Goal: Contribute content

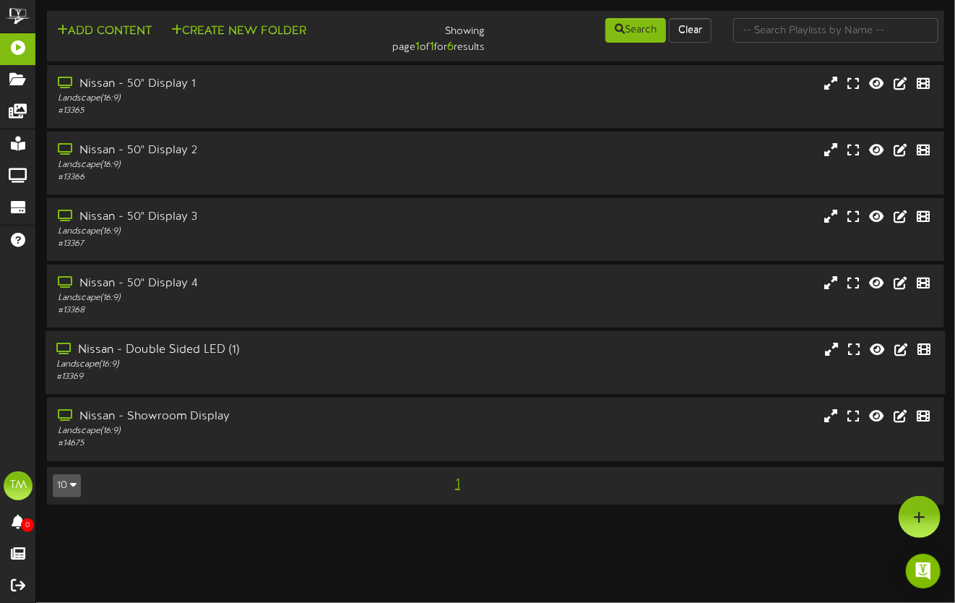
click at [173, 351] on div "Nissan - Double Sided LED (1)" at bounding box center [232, 350] width 353 height 17
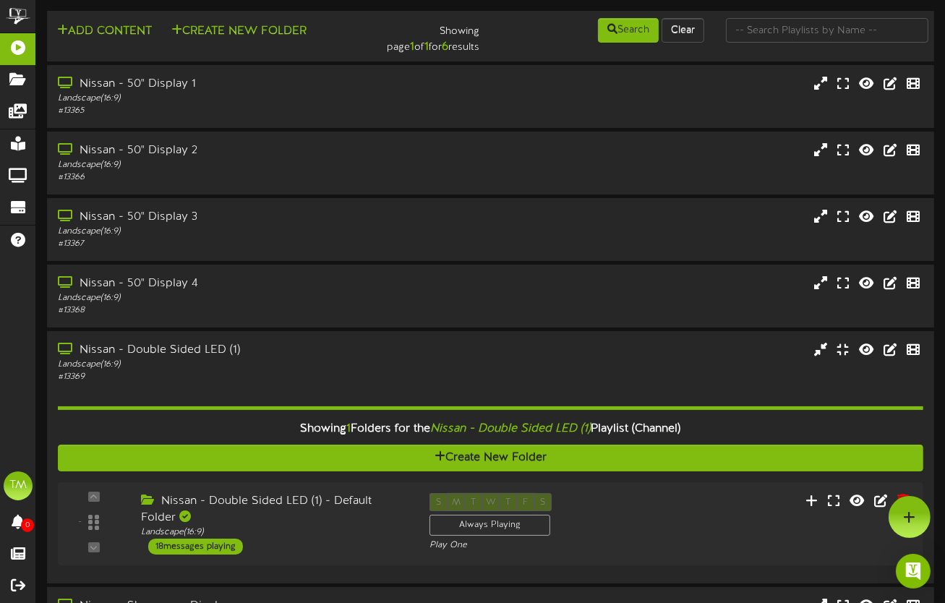
scroll to position [104, 0]
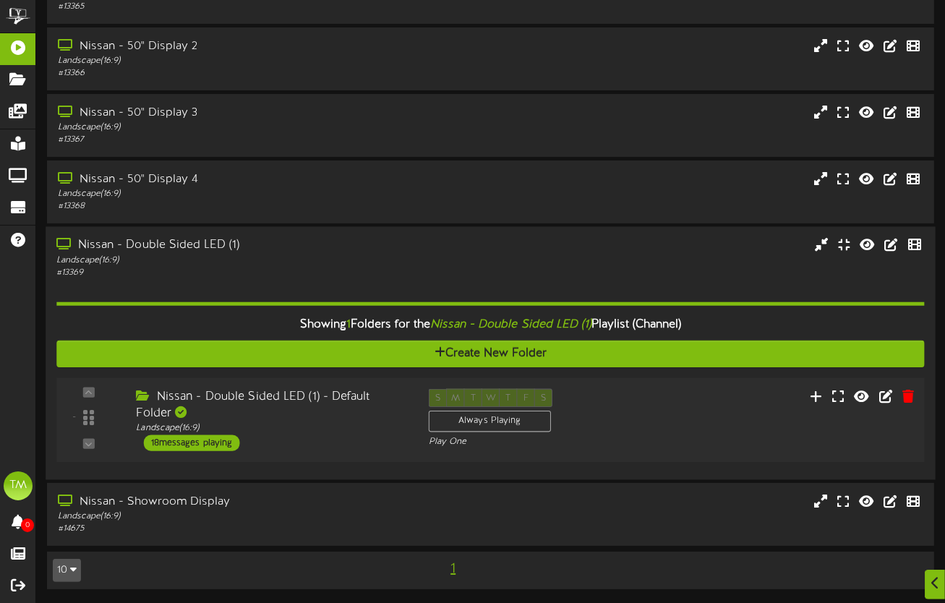
click at [228, 446] on div "18 messages playing" at bounding box center [192, 443] width 96 height 16
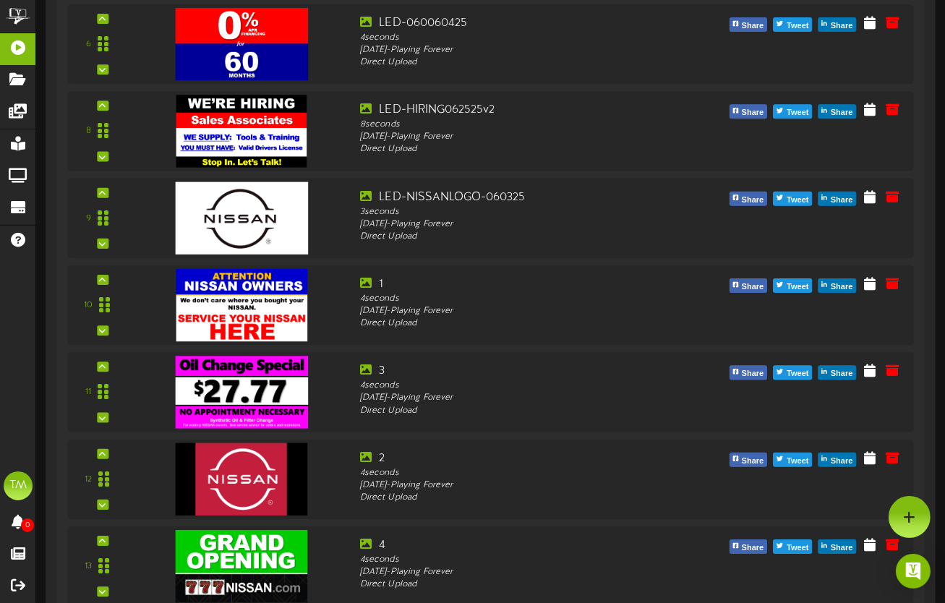
scroll to position [1056, 0]
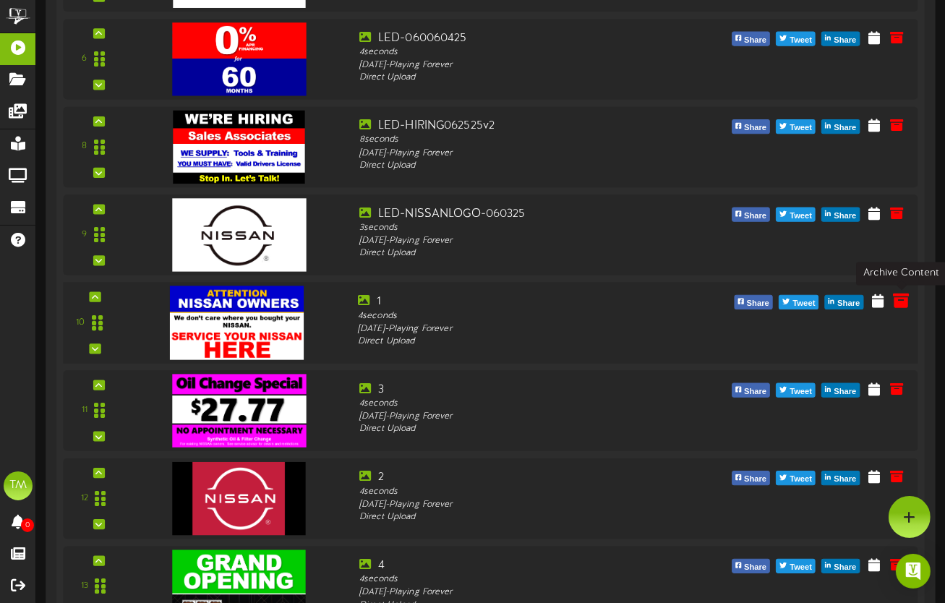
click at [900, 301] on icon at bounding box center [901, 300] width 16 height 16
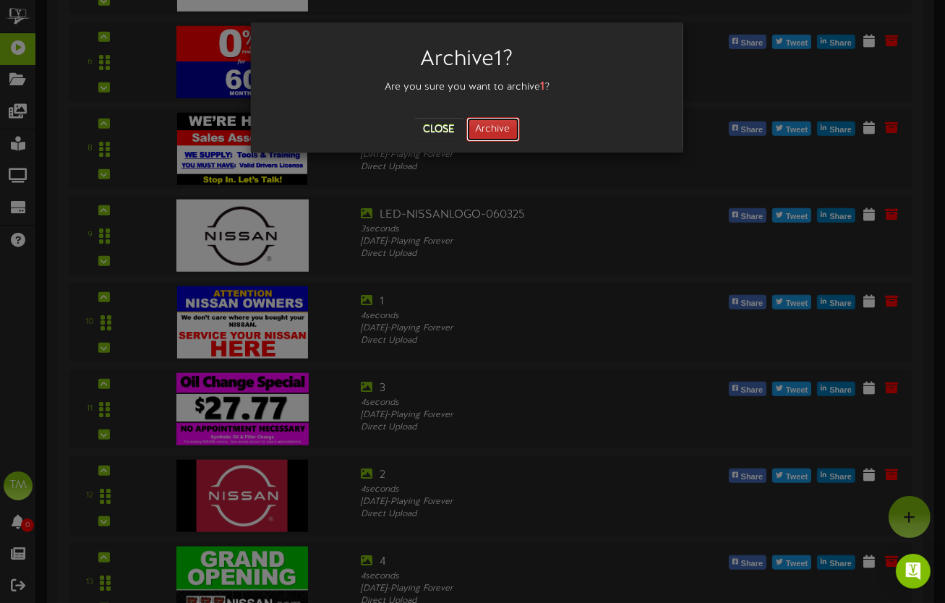
click at [489, 132] on button "Archive" at bounding box center [492, 129] width 53 height 25
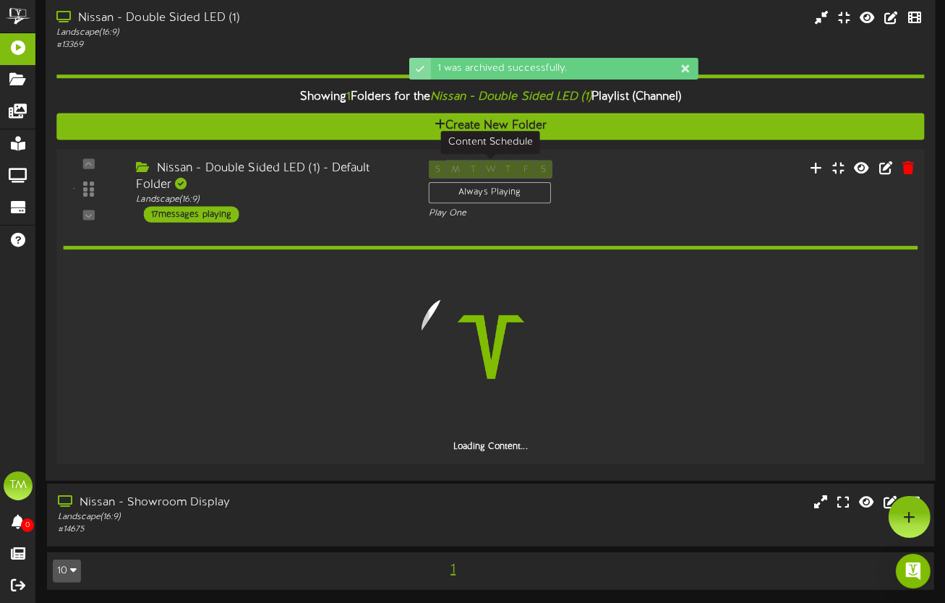
scroll to position [329, 0]
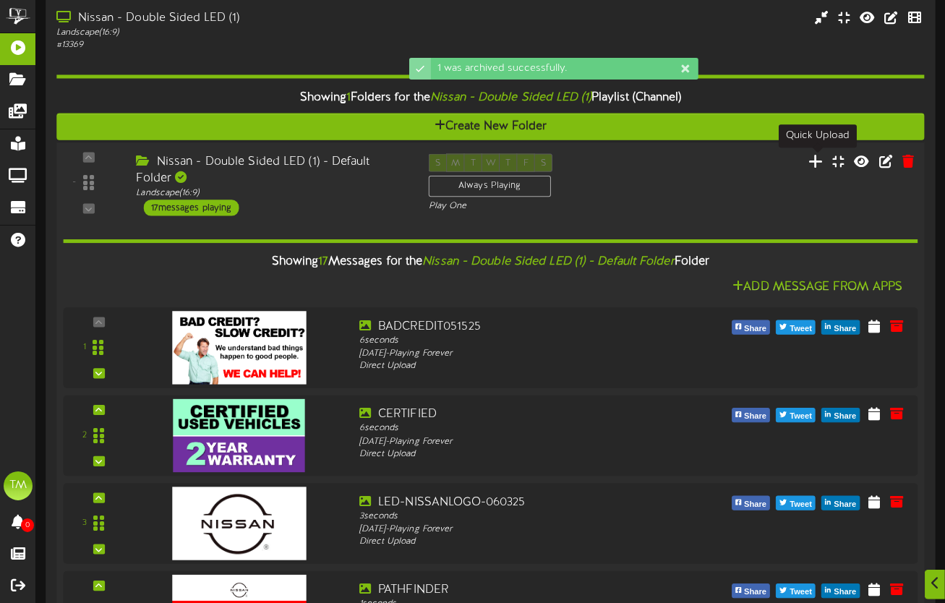
click at [815, 160] on icon at bounding box center [815, 160] width 15 height 16
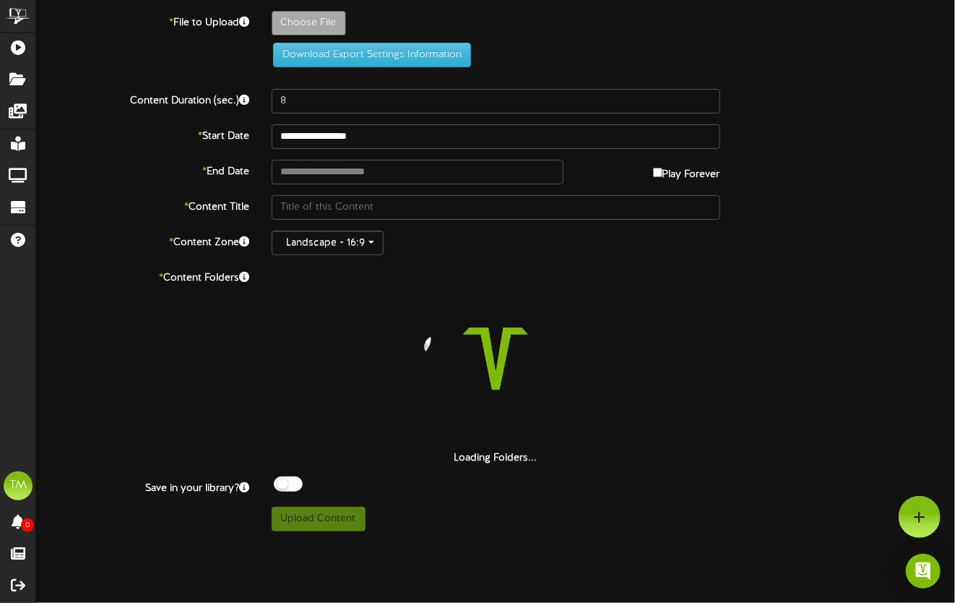
click at [333, 14] on div "1 was archived successfully." at bounding box center [477, 10] width 289 height 7
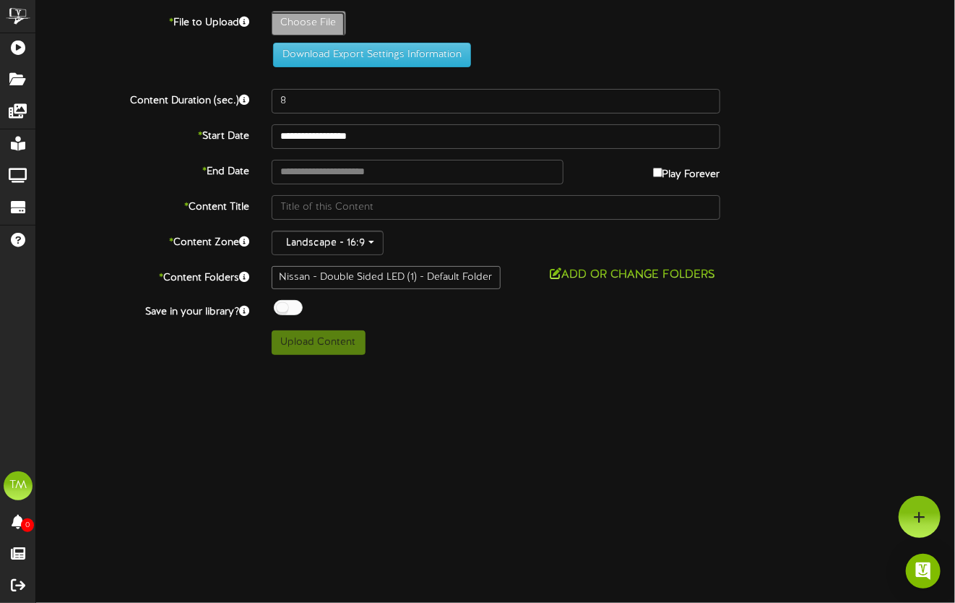
type input "**********"
type input "LED-090925-SERVICEv1"
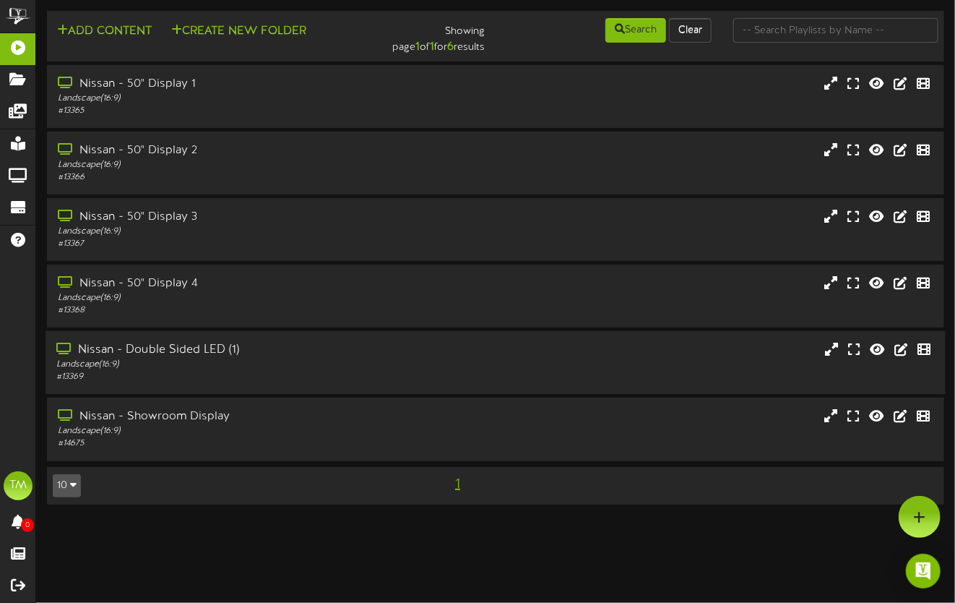
click at [165, 348] on div "Nissan - Double Sided LED (1)" at bounding box center [232, 350] width 353 height 17
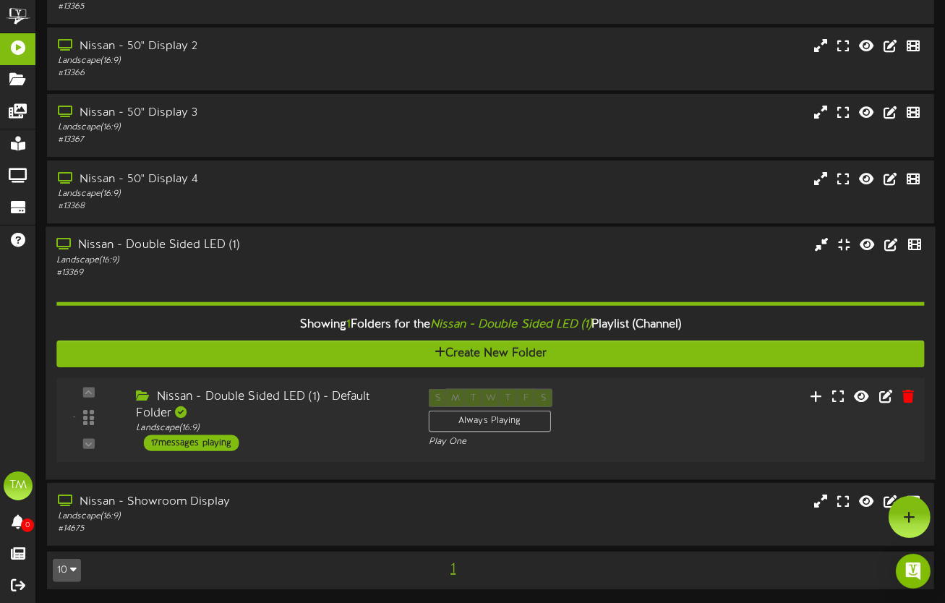
click at [225, 442] on div "17 messages playing" at bounding box center [191, 443] width 95 height 16
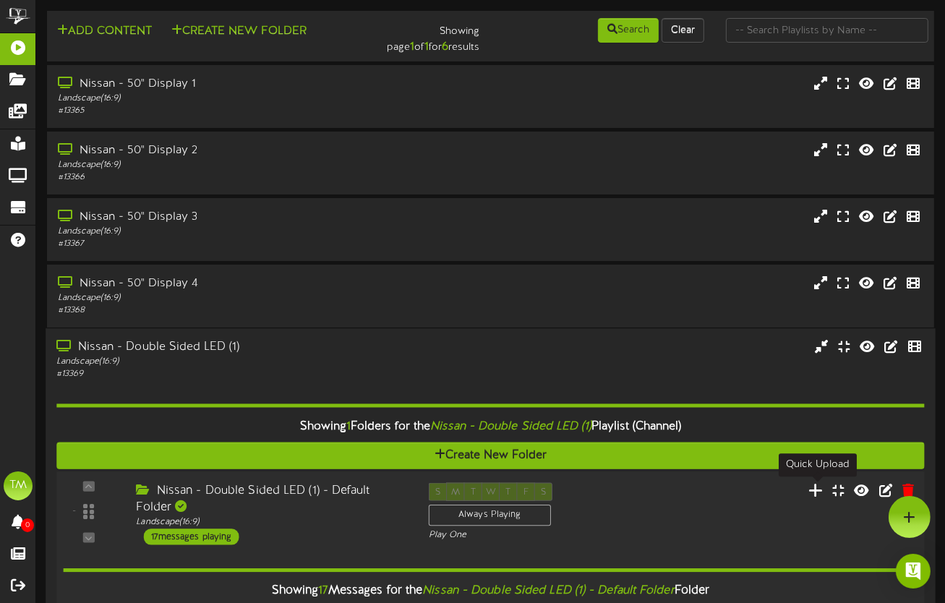
click at [817, 495] on icon at bounding box center [815, 489] width 15 height 16
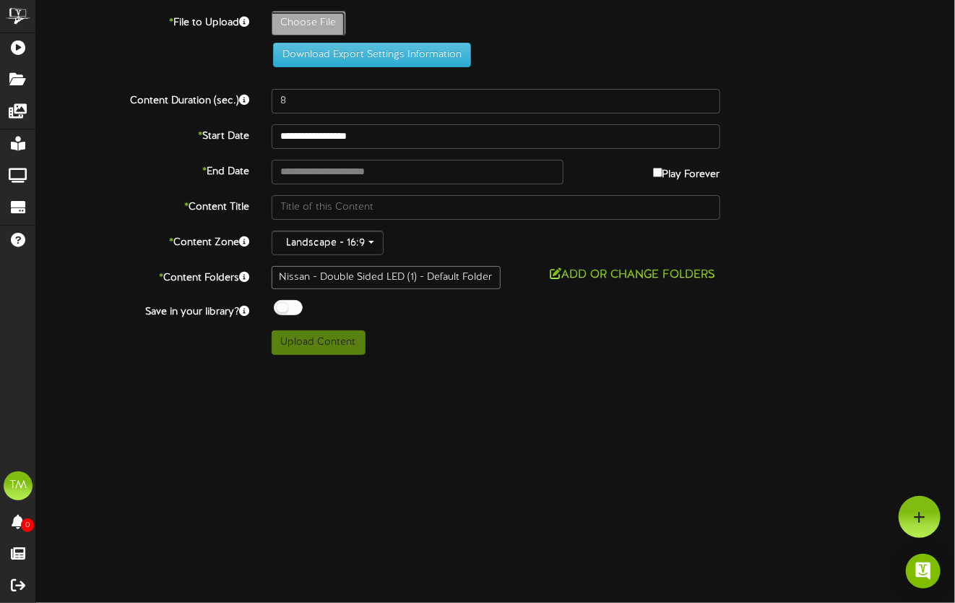
type input "**********"
type input "LED-090925-SERVICEv1"
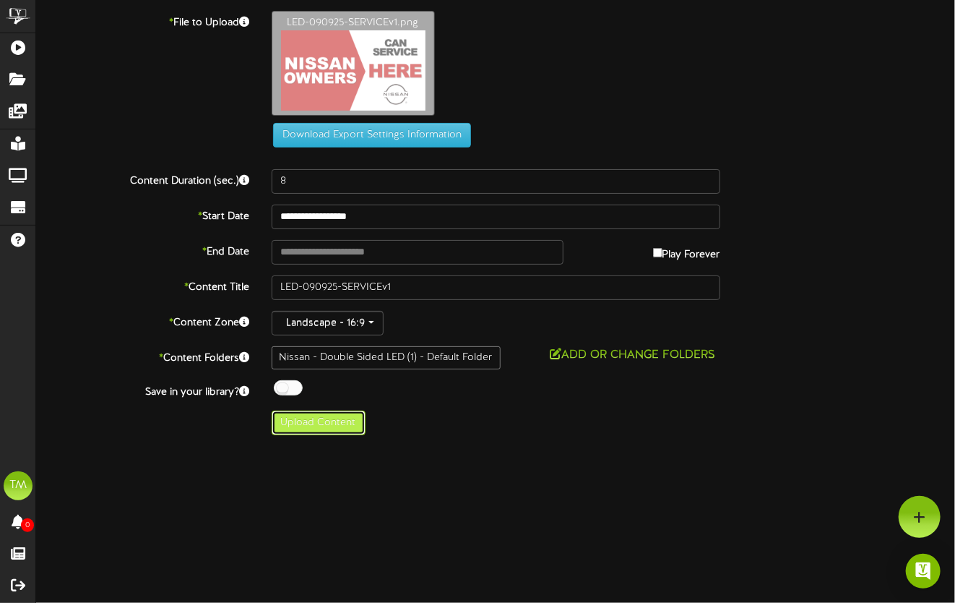
click at [329, 425] on button "Upload Content" at bounding box center [319, 423] width 94 height 25
type input "**********"
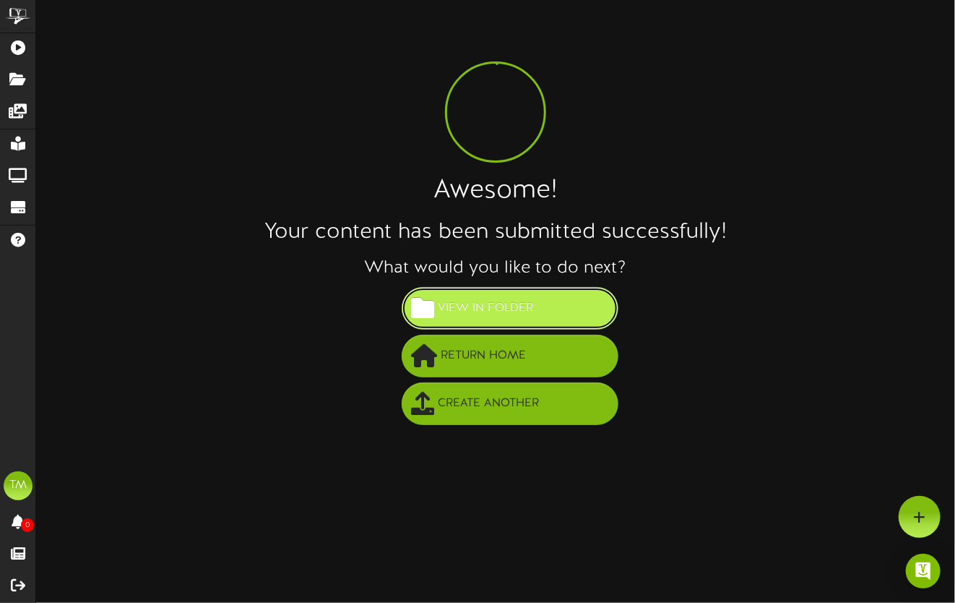
click at [523, 305] on span "View in Folder" at bounding box center [485, 308] width 103 height 24
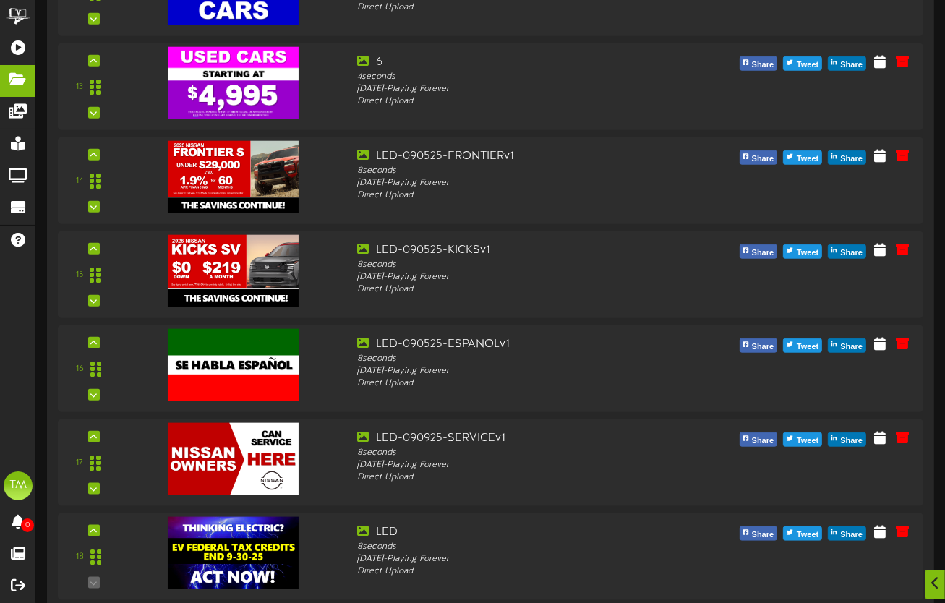
scroll to position [1340, 0]
